Goal: Information Seeking & Learning: Learn about a topic

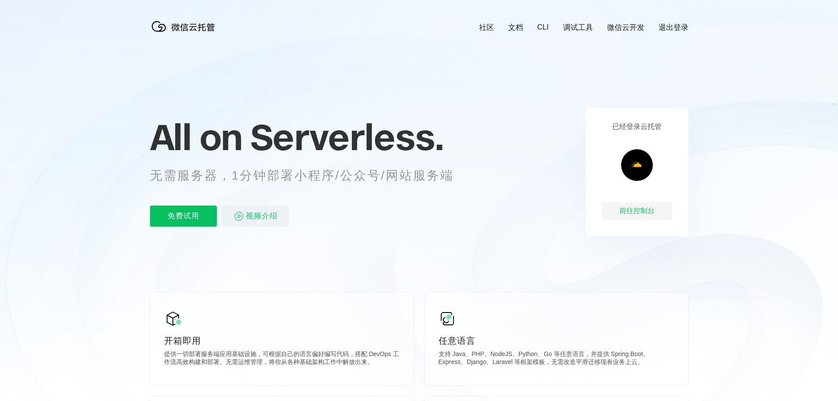
scroll to position [0, 1564]
click at [450, 275] on icon at bounding box center [419, 237] width 844 height 475
click at [505, 270] on icon at bounding box center [419, 237] width 844 height 475
click at [516, 256] on icon at bounding box center [419, 237] width 844 height 475
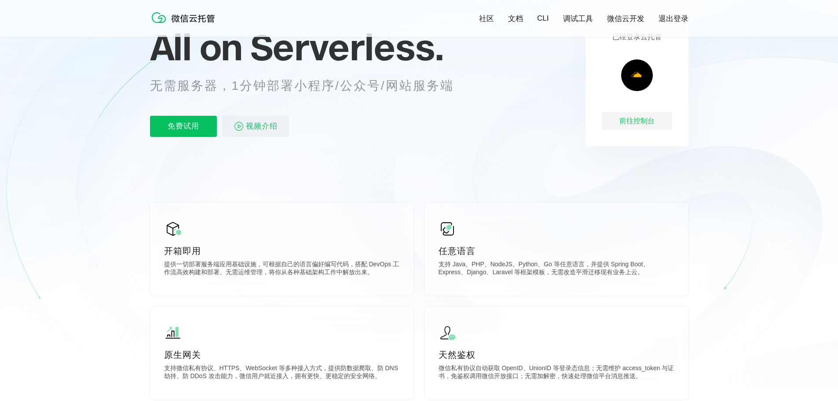
scroll to position [176, 0]
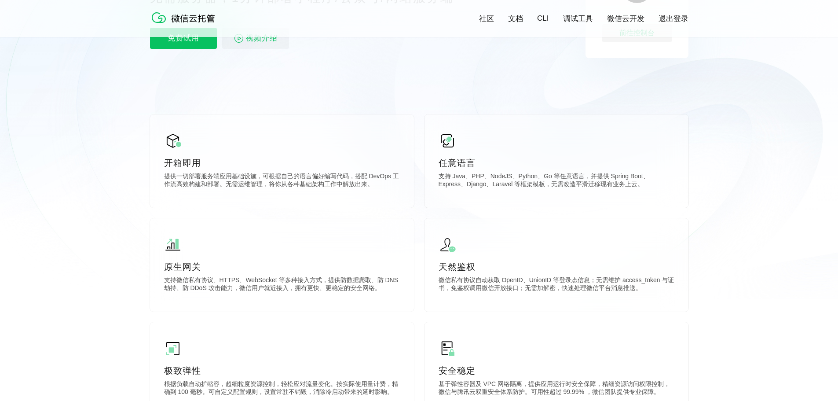
click at [421, 215] on icon at bounding box center [419, 61] width 844 height 475
click at [429, 221] on div "天然鉴权 微信私有协议自动获取 OpenID、UnionID 等登录态信息；无需维护 access_token 与证书，免鉴权调用微信开放接口；无需加解密，快…" at bounding box center [556, 264] width 264 height 93
click at [424, 215] on icon at bounding box center [419, 61] width 844 height 475
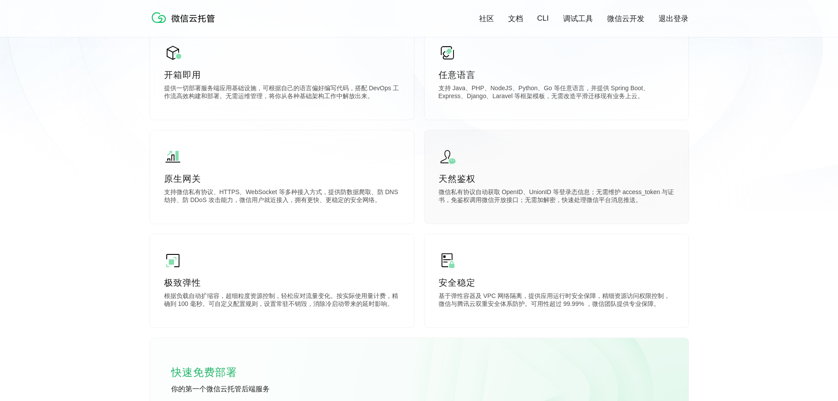
click at [425, 218] on div "天然鉴权 微信私有协议自动获取 OpenID、UnionID 等登录态信息；无需维护 access_token 与证书，免鉴权调用微信开放接口；无需加解密，快…" at bounding box center [556, 176] width 264 height 93
click at [427, 214] on div "天然鉴权 微信私有协议自动获取 OpenID、UnionID 等登录态信息；无需维护 access_token 与证书，免鉴权调用微信开放接口；无需加解密，快…" at bounding box center [556, 176] width 264 height 93
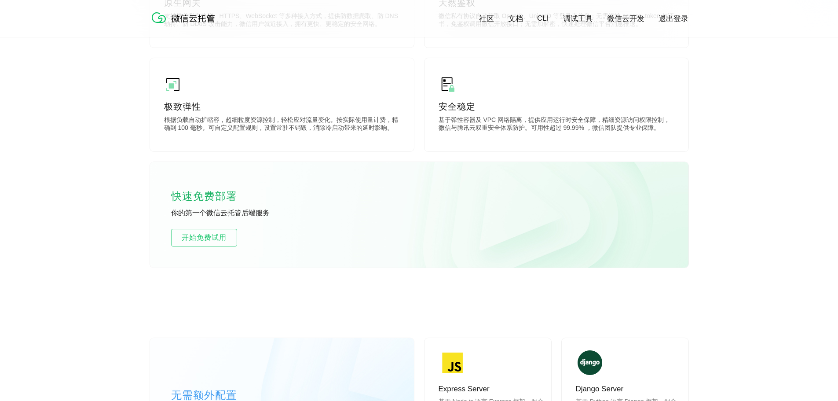
scroll to position [616, 0]
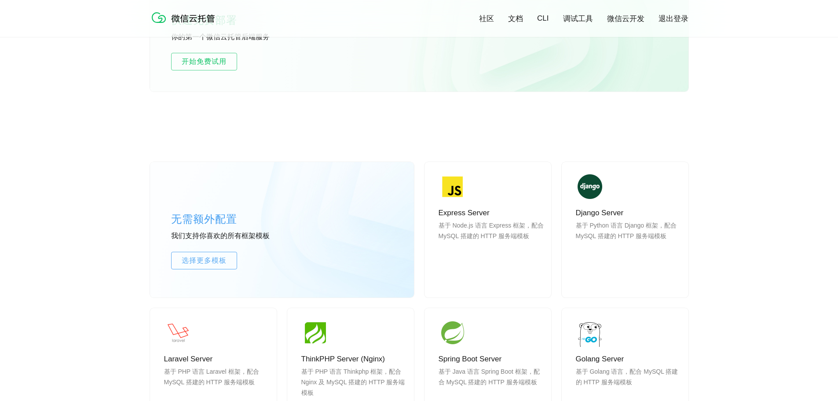
click at [421, 201] on div "无需额外配置 我们支持你喜欢的所有框架模板 选择更多模板 Express Server 基于 Node.js 语言 Express 框架，配合 MySQL 搭…" at bounding box center [419, 355] width 538 height 467
click at [416, 200] on div "无需额外配置 我们支持你喜欢的所有框架模板 选择更多模板 Express Server 基于 Node.js 语言 Express 框架，配合 MySQL 搭…" at bounding box center [419, 355] width 538 height 467
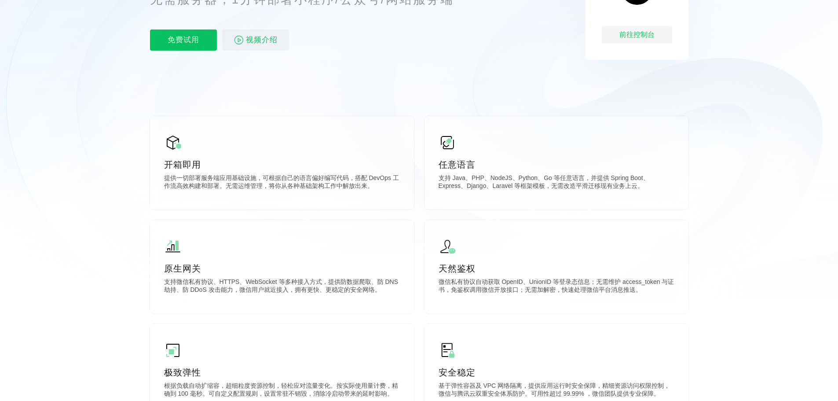
scroll to position [0, 0]
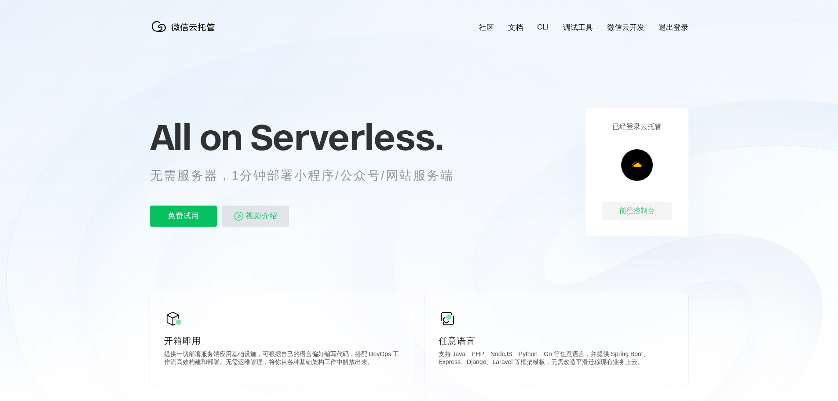
click at [273, 219] on span "视频介绍" at bounding box center [262, 215] width 32 height 21
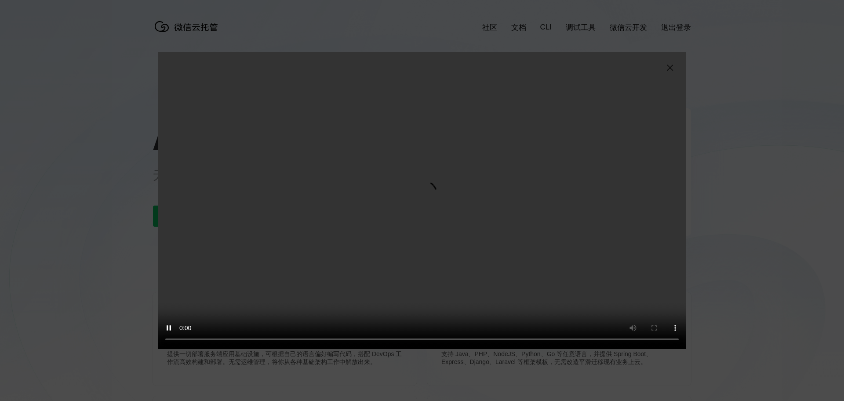
click at [584, 197] on video "抱歉，您的浏览器暂不支持播放此视频" at bounding box center [422, 200] width 528 height 297
click at [670, 69] on img at bounding box center [670, 67] width 11 height 11
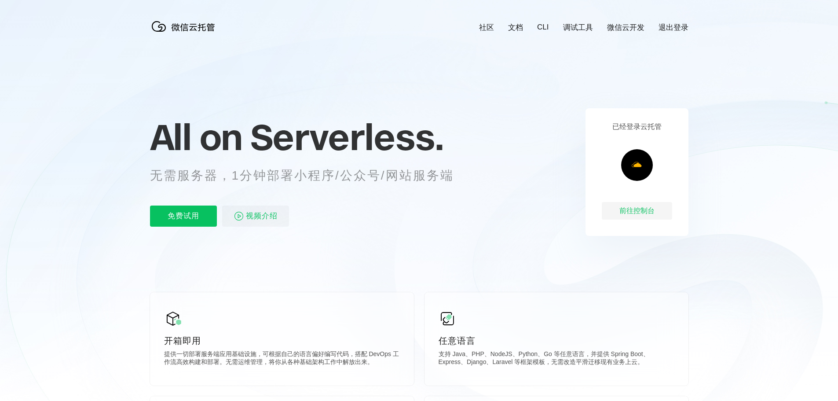
click at [541, 28] on link "CLI" at bounding box center [542, 27] width 11 height 9
click at [518, 29] on link "文档" at bounding box center [515, 27] width 15 height 10
click at [621, 212] on div "前往控制台" at bounding box center [636, 211] width 70 height 18
